Goal: Task Accomplishment & Management: Use online tool/utility

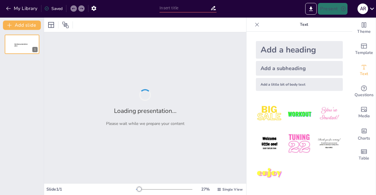
type input "Solar System Shenanigans: A Cosmic Comedy Show!"
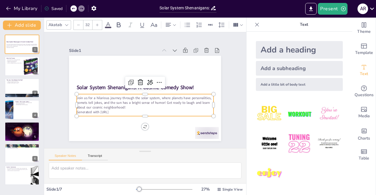
click at [102, 107] on p "Join us for a hilarious journey through the solar system, where planets have pe…" at bounding box center [145, 103] width 137 height 14
click at [363, 67] on div "Text" at bounding box center [363, 70] width 23 height 21
click at [360, 57] on div "Template" at bounding box center [363, 49] width 23 height 21
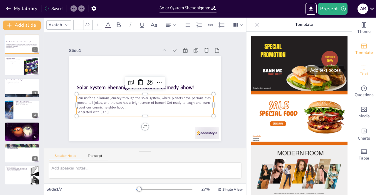
click at [361, 72] on span "Text" at bounding box center [364, 74] width 8 height 6
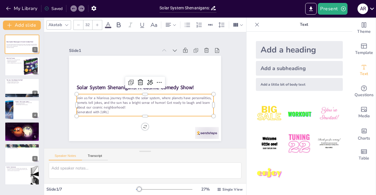
click at [293, 84] on div "Add a little bit of body text" at bounding box center [299, 84] width 87 height 13
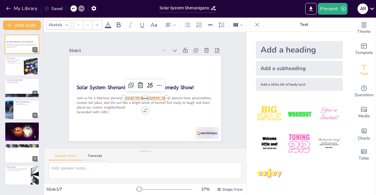
type input "26"
click at [138, 85] on icon at bounding box center [140, 85] width 5 height 6
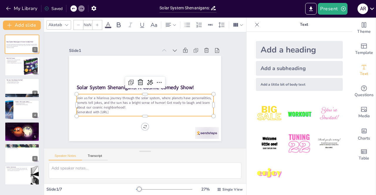
type input "32"
click at [103, 101] on p "Join us for a hilarious journey through the solar system, where planets have pe…" at bounding box center [145, 103] width 137 height 14
click at [103, 101] on p "Join us for a hilarious journey through the solar system, where planets have pe…" at bounding box center [143, 103] width 137 height 28
click at [156, 82] on icon at bounding box center [159, 82] width 7 height 7
click at [61, 26] on div "Akatab" at bounding box center [55, 25] width 16 height 8
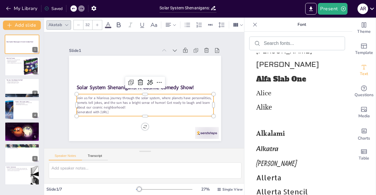
scroll to position [618, 0]
